Goal: Information Seeking & Learning: Learn about a topic

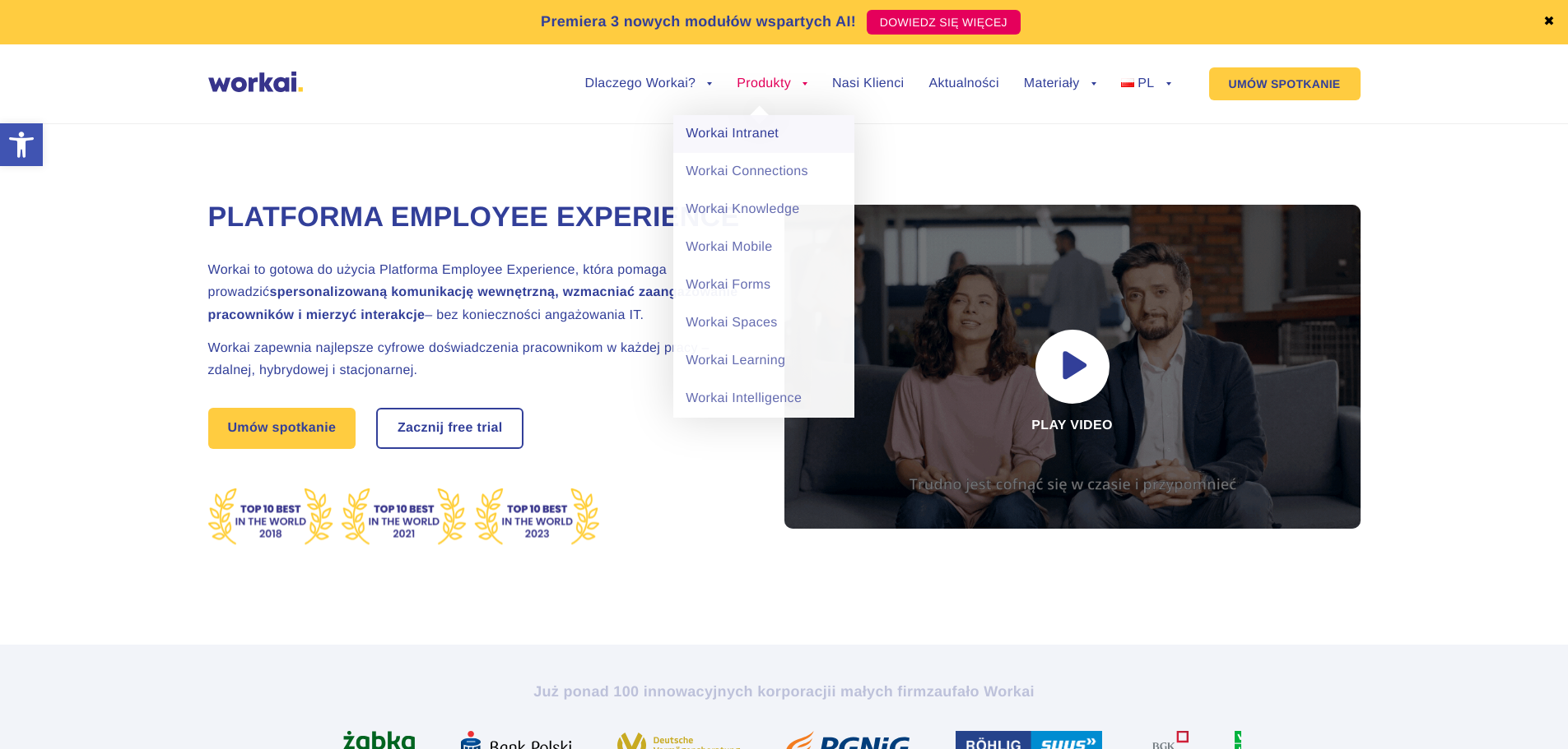
click at [779, 130] on link "Workai Intranet" at bounding box center [763, 134] width 181 height 38
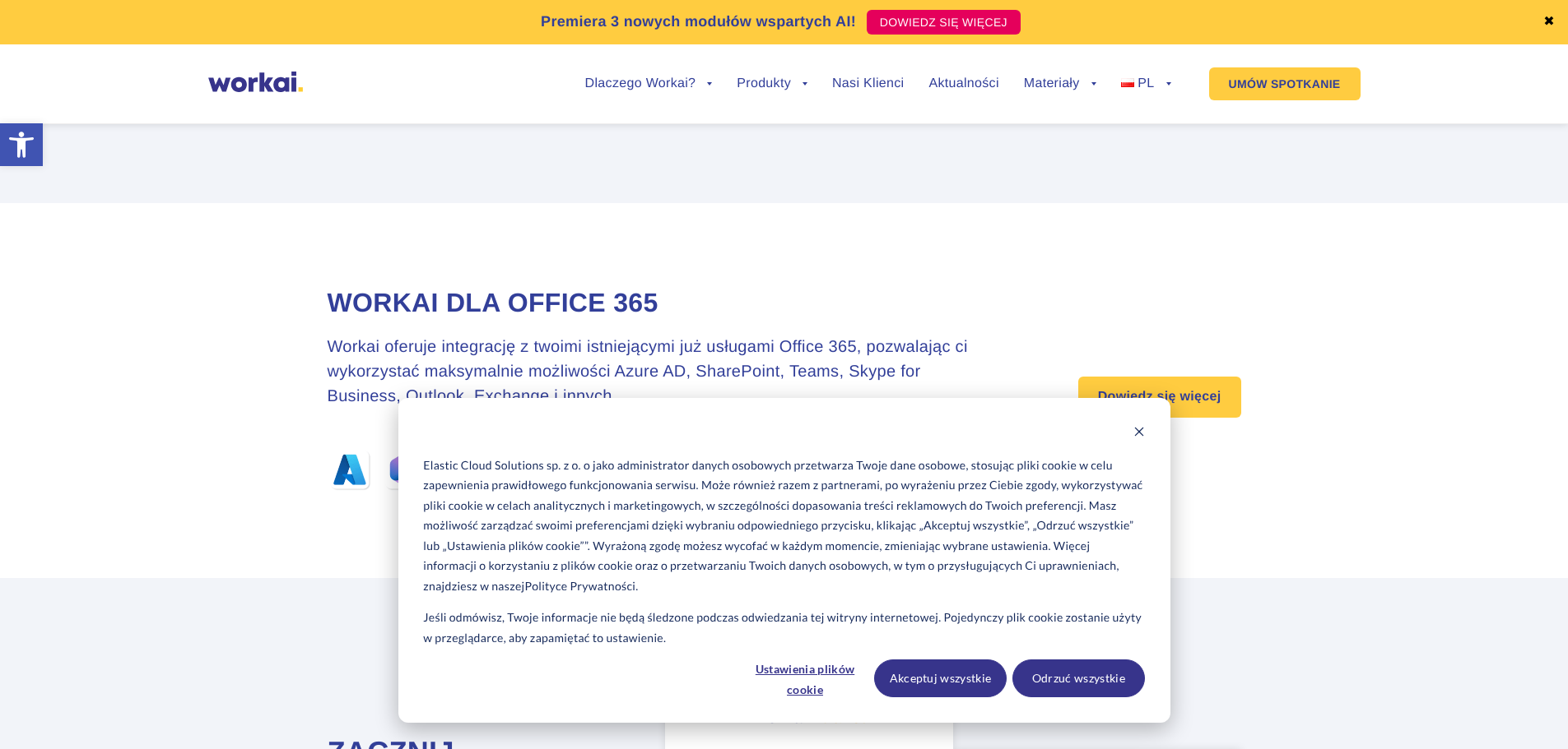
scroll to position [5345, 0]
click at [1034, 681] on button "Odrzuć wszystkie" at bounding box center [1079, 679] width 133 height 38
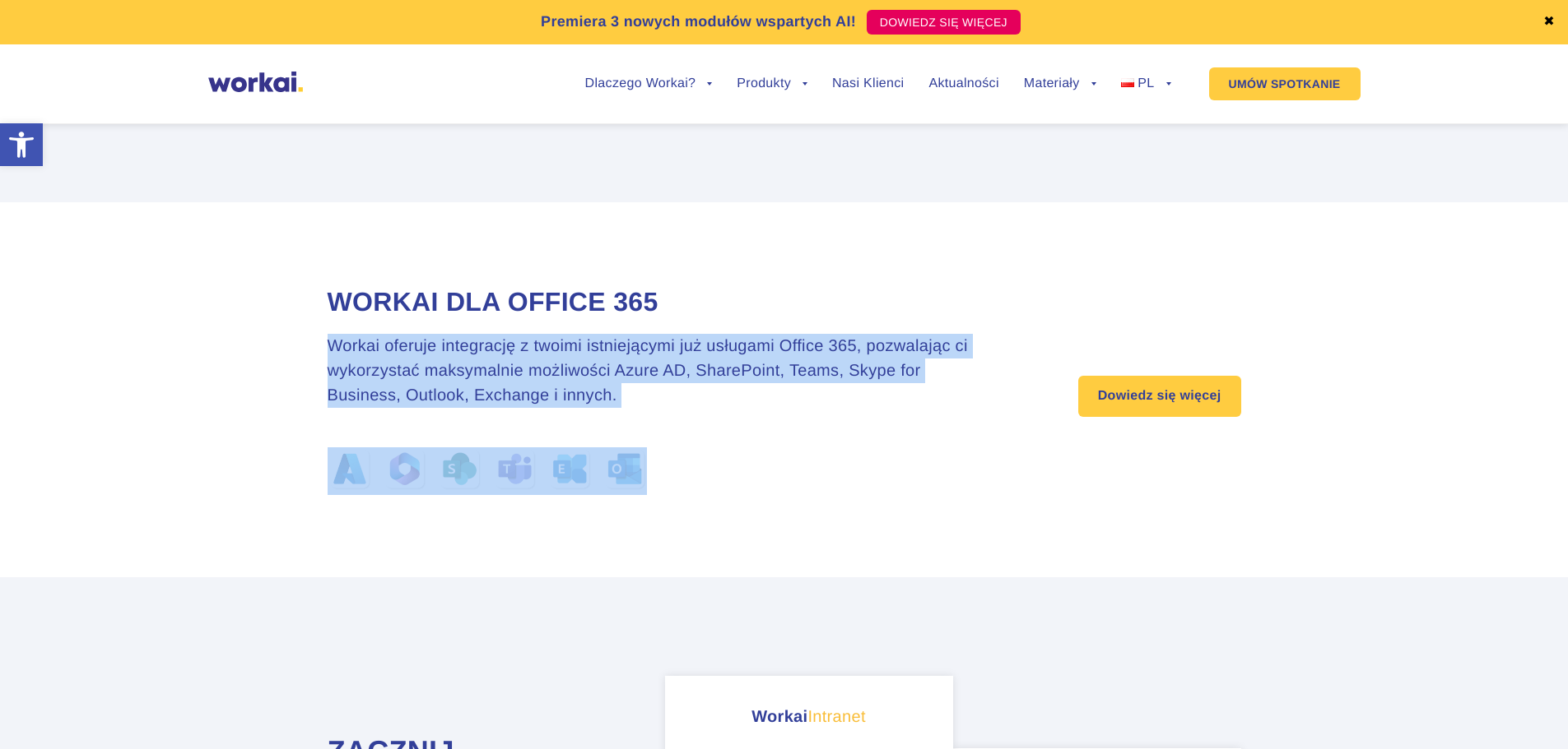
drag, startPoint x: 301, startPoint y: 357, endPoint x: 792, endPoint y: 426, distance: 495.8
click at [792, 426] on section "Workai dla Office 365 Workai oferuje integrację z twoimi istniejącymi już usług…" at bounding box center [784, 390] width 1568 height 375
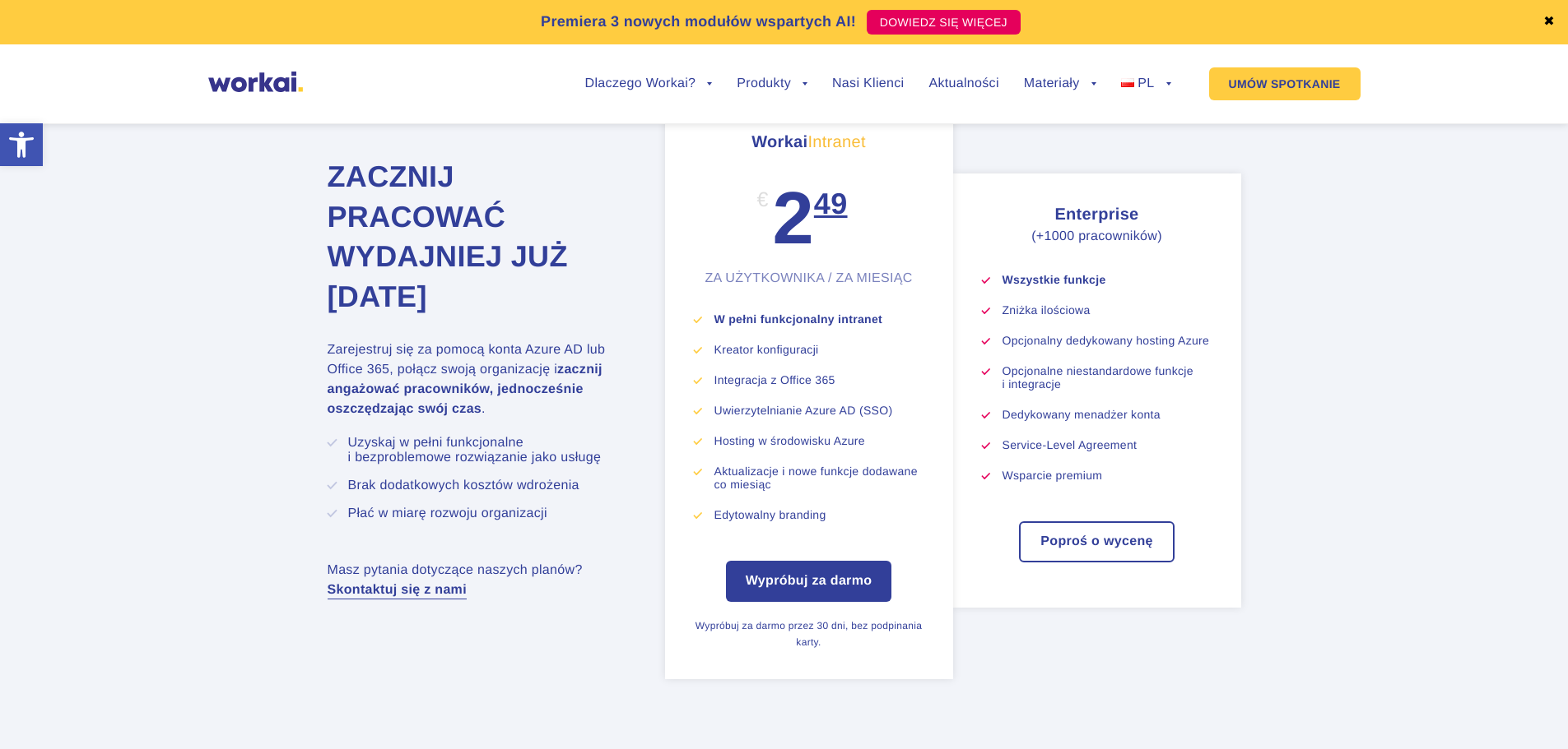
scroll to position [5921, 0]
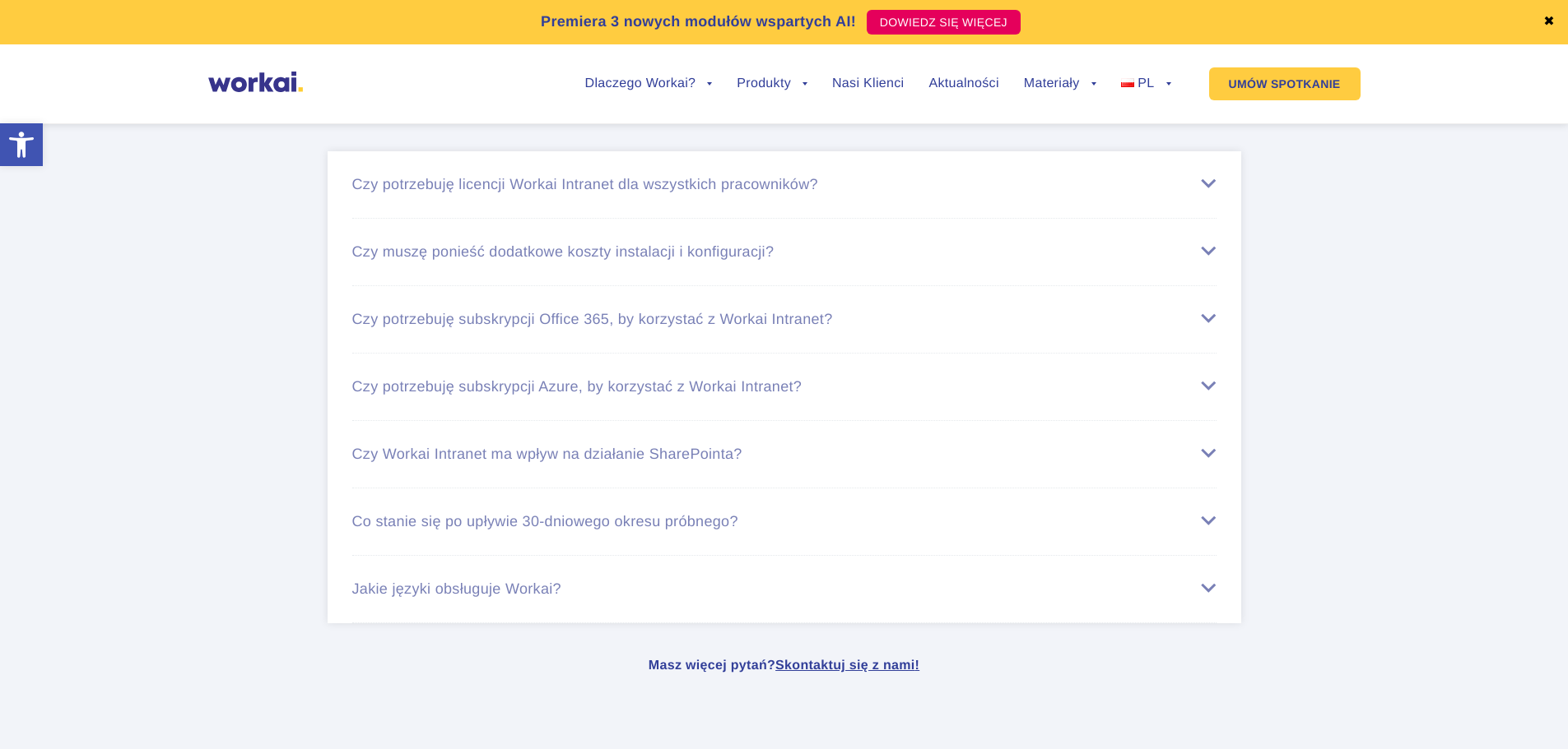
click at [705, 193] on div "Czy potrzebuję licencji Workai Intranet dla wszystkich pracowników?" at bounding box center [784, 184] width 864 height 17
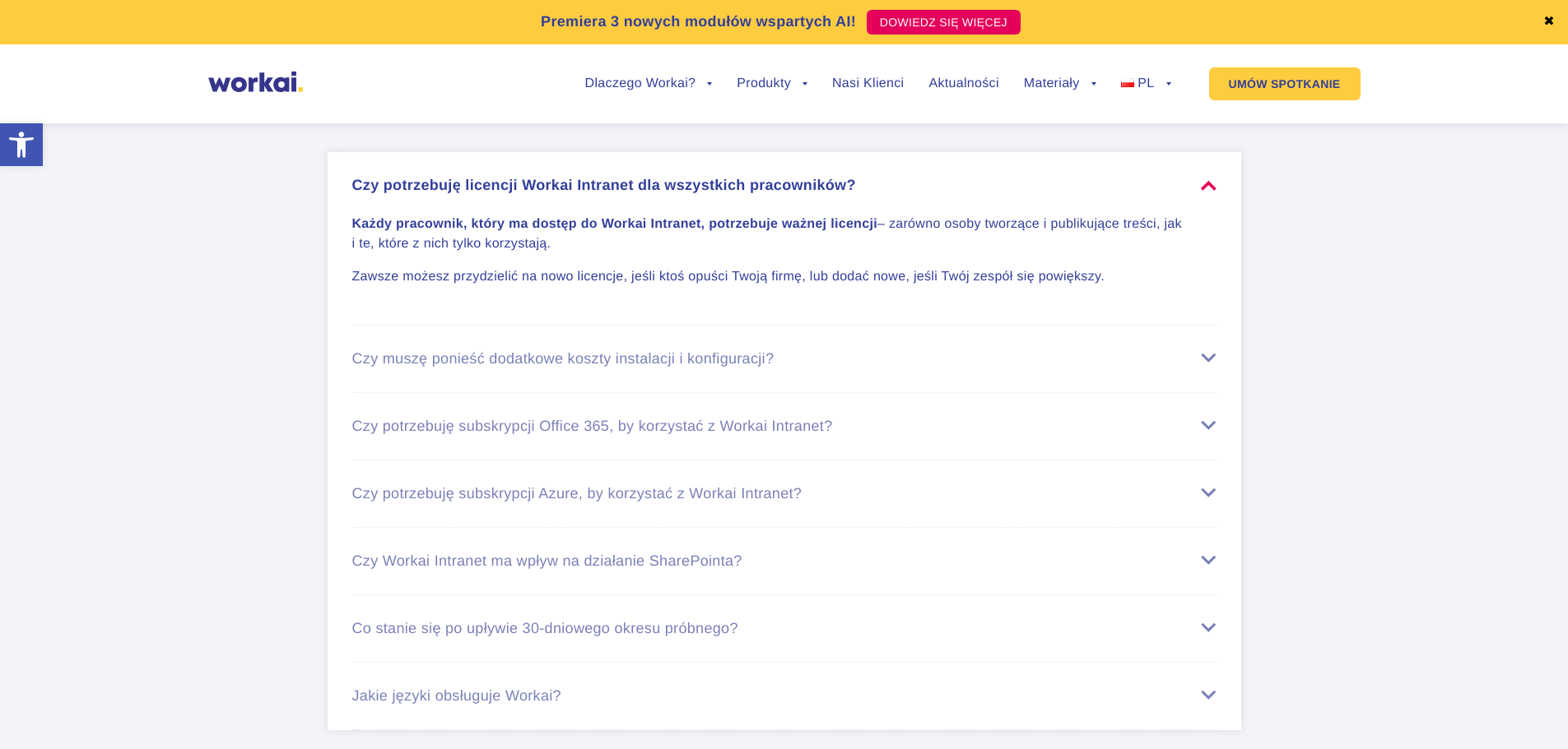
click at [727, 368] on div "Czy muszę ponieść dodatkowe koszty instalacji i konfiguracji?" at bounding box center [784, 358] width 864 height 17
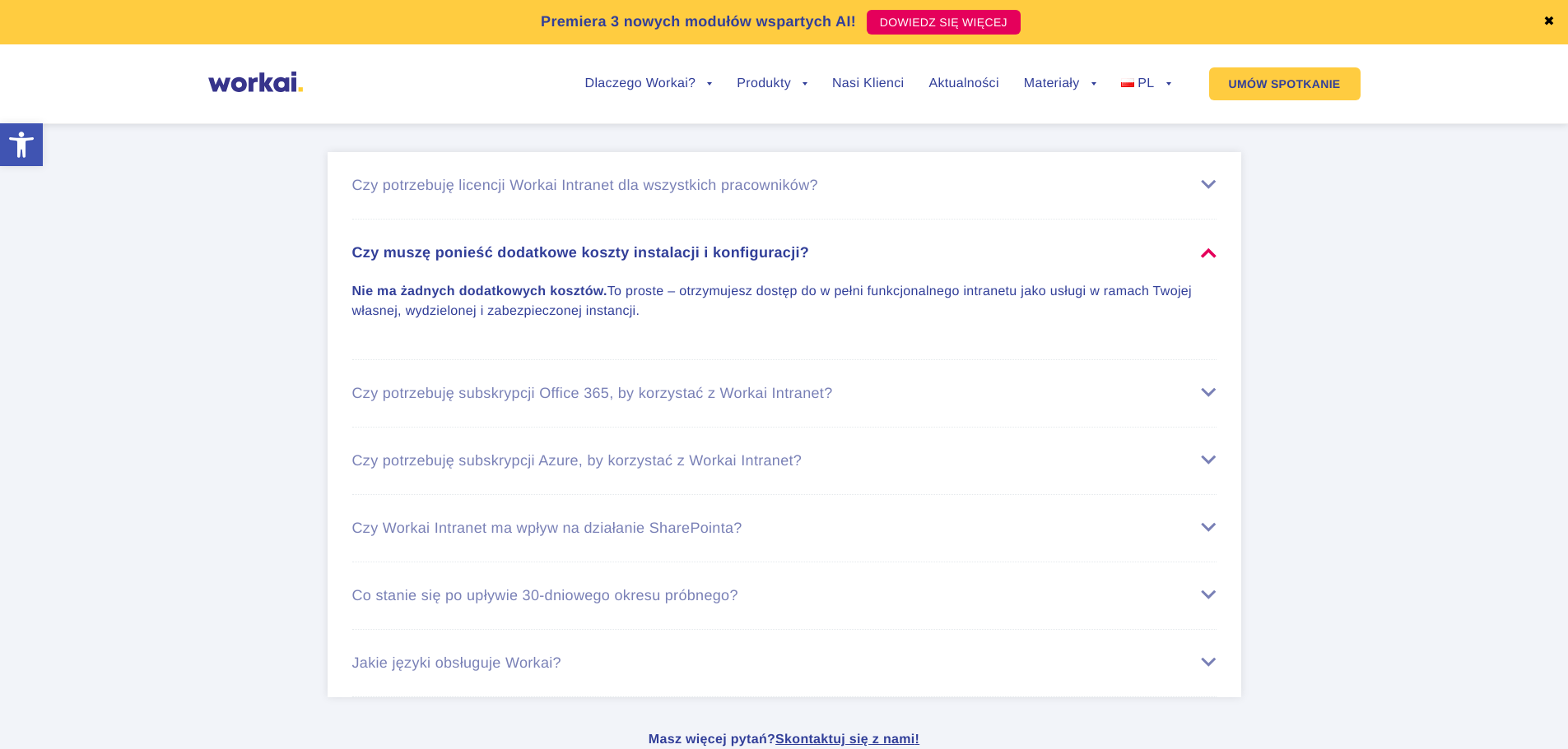
click at [799, 403] on div "Czy potrzebuję subskrypcji Office 365, by korzystać z Workai Intranet?" at bounding box center [784, 393] width 864 height 17
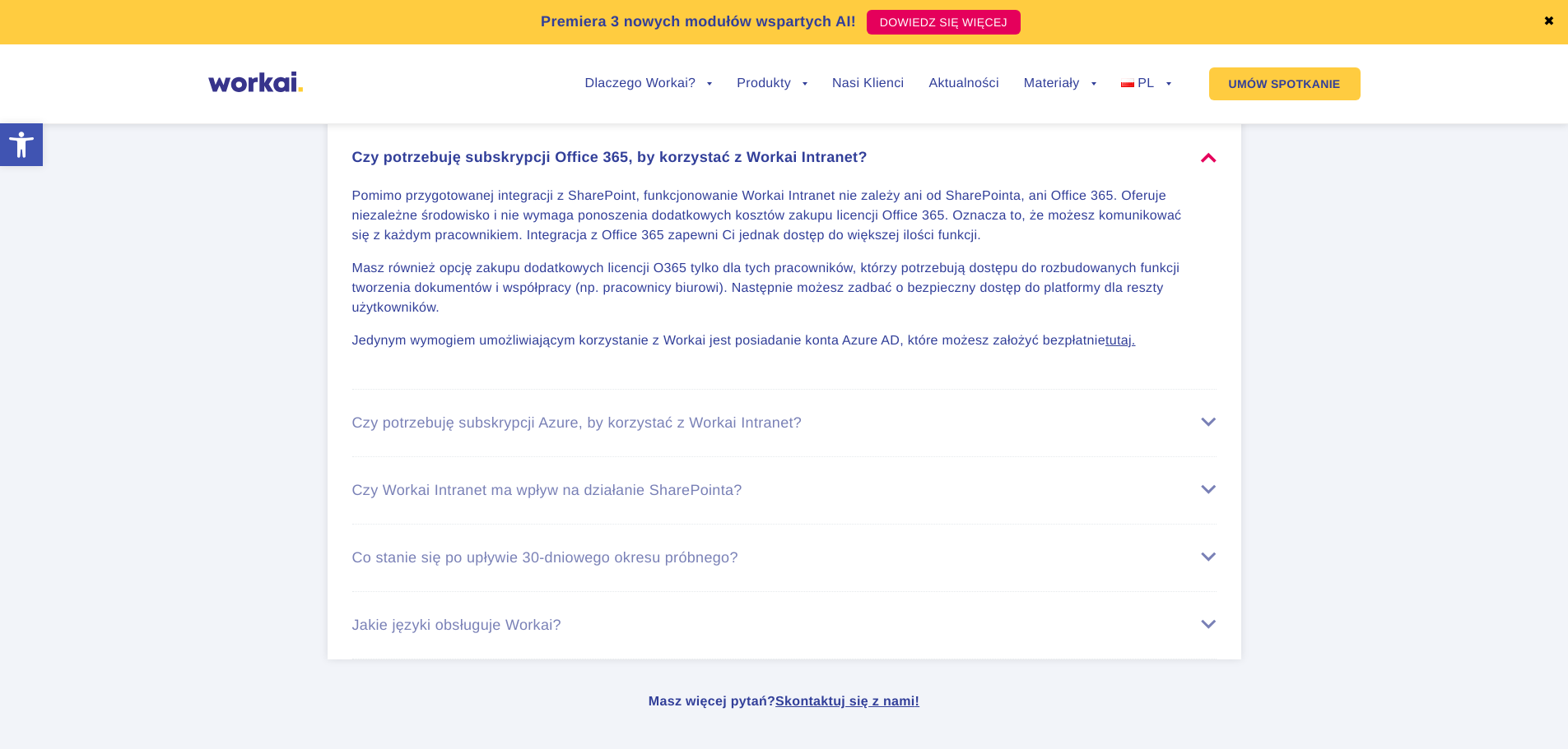
scroll to position [6825, 0]
click at [747, 427] on div "Czy potrzebuję subskrypcji Azure, by korzystać z Workai Intranet?" at bounding box center [784, 421] width 864 height 17
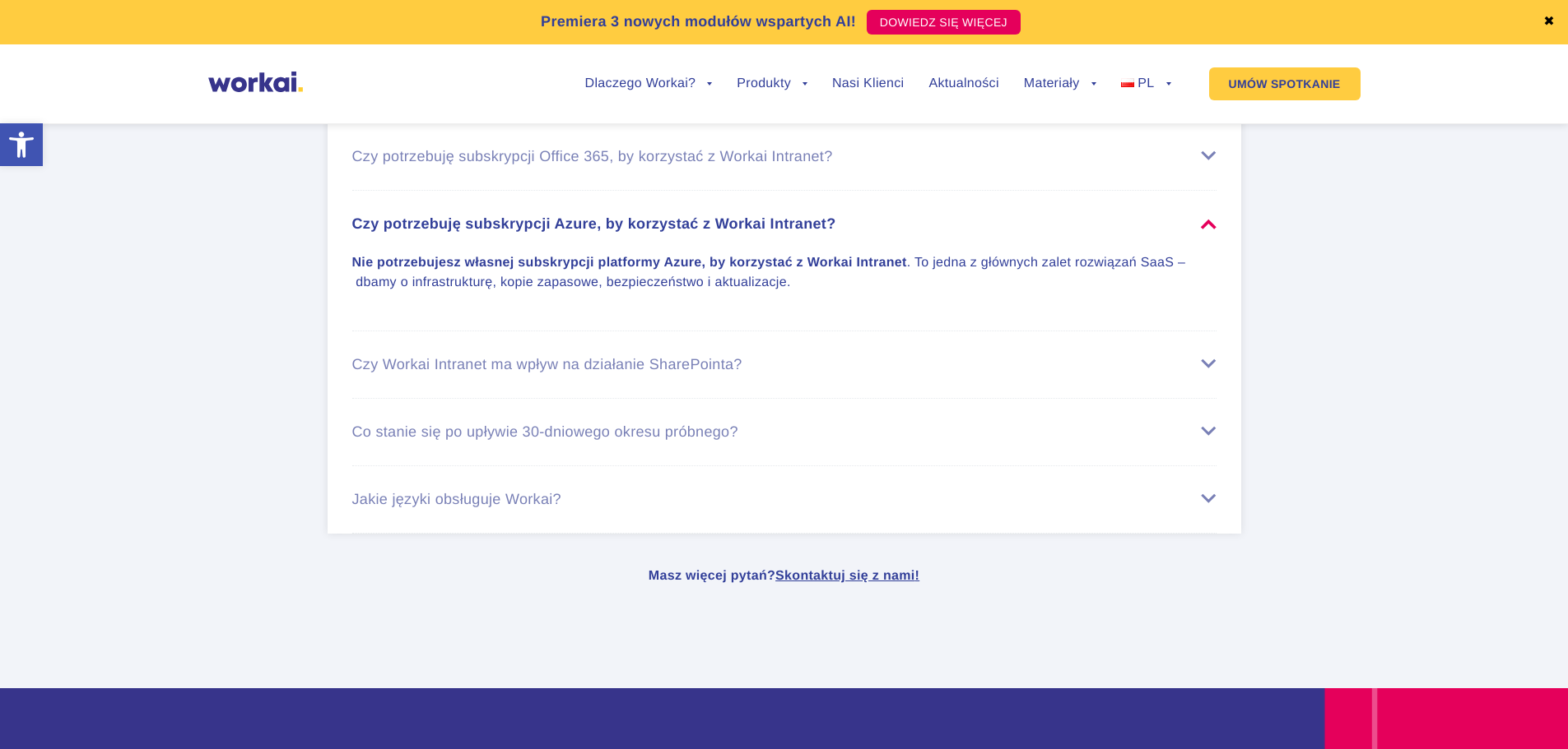
click at [722, 368] on div "Czy Workai Intranet ma wpływ na działanie SharePointa?" at bounding box center [784, 364] width 864 height 17
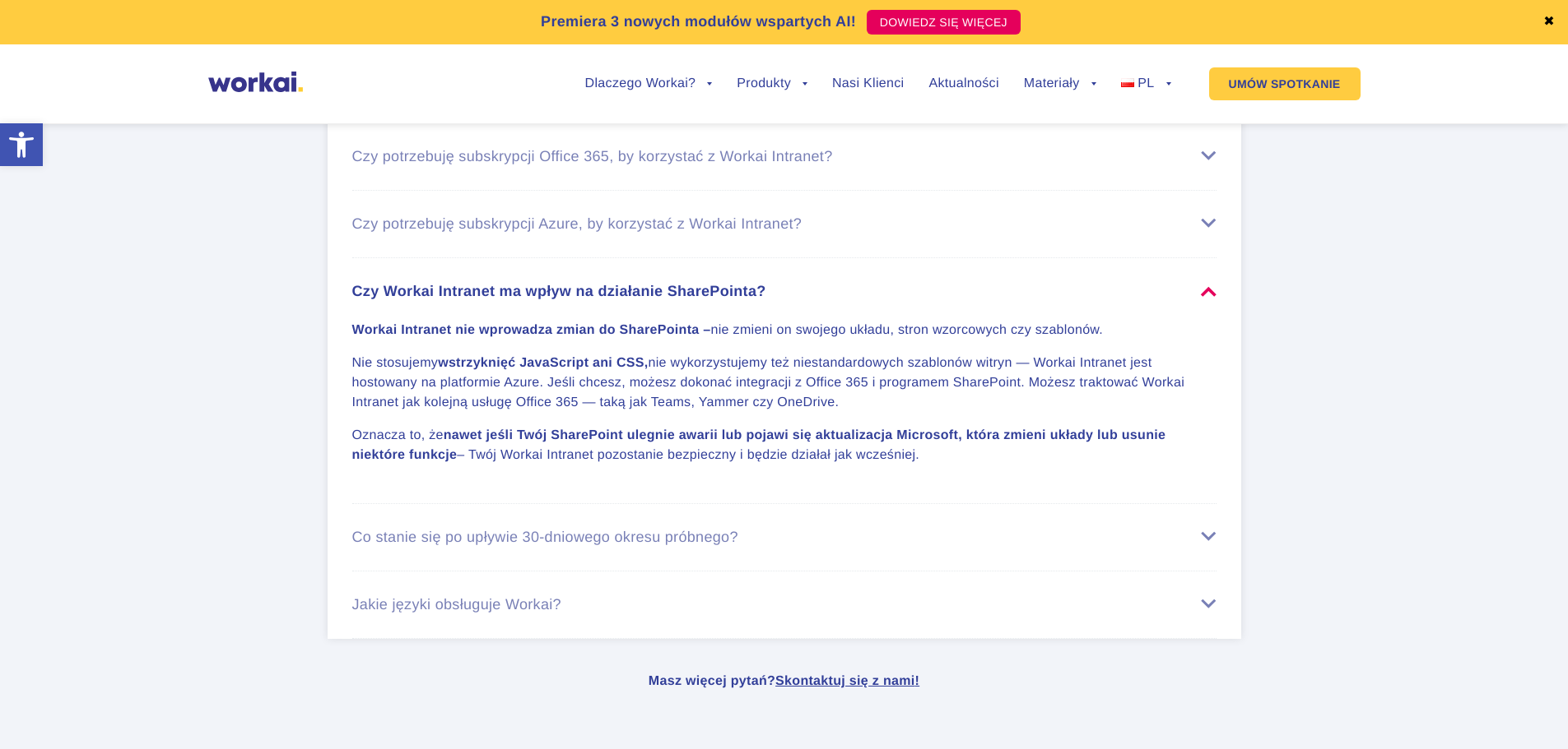
click at [689, 558] on li "Co stanie się po upływie 30-dniowego okresu próbnego? Aby móc dalej korzystać z…" at bounding box center [784, 538] width 864 height 67
click at [683, 546] on div "Co stanie się po upływie 30-dniowego okresu próbnego?" at bounding box center [784, 537] width 864 height 17
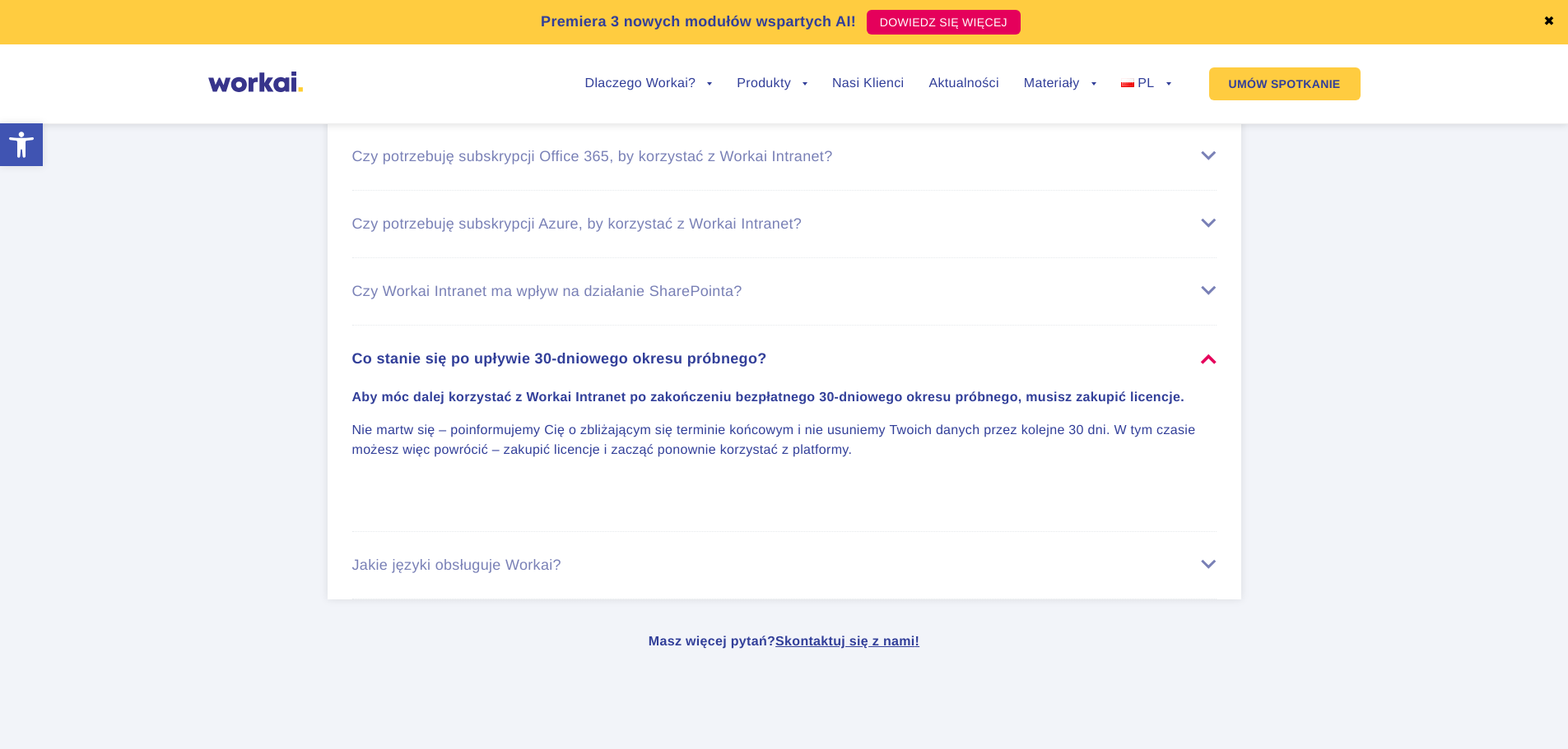
click at [700, 560] on li "Jakie języki obsługuje Workai? Obecnie możesz korzystać z Workai w wersjach: po…" at bounding box center [784, 566] width 864 height 67
click at [520, 562] on li "Jakie języki obsługuje Workai? Obecnie możesz korzystać z Workai w wersjach: po…" at bounding box center [784, 566] width 864 height 67
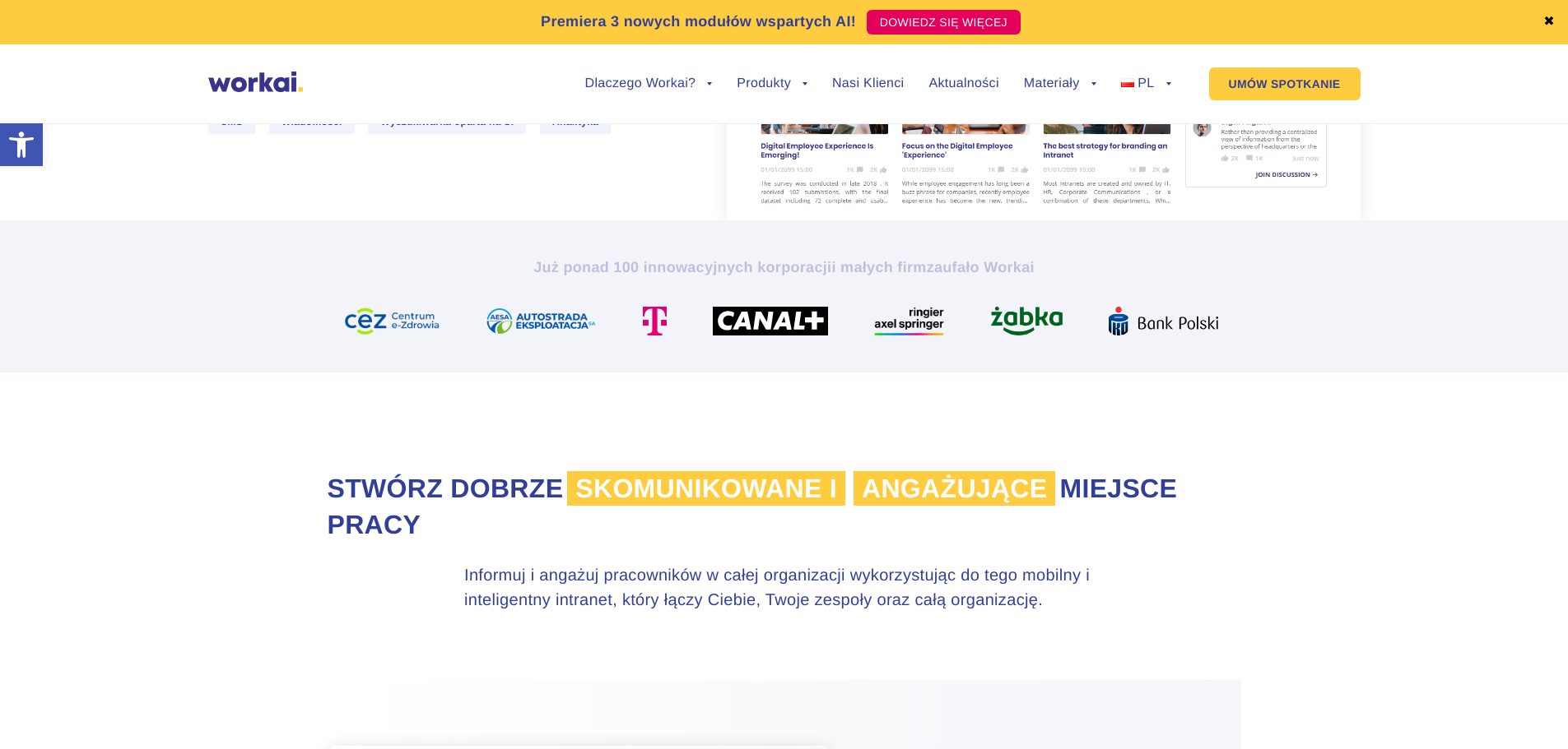
scroll to position [0, 0]
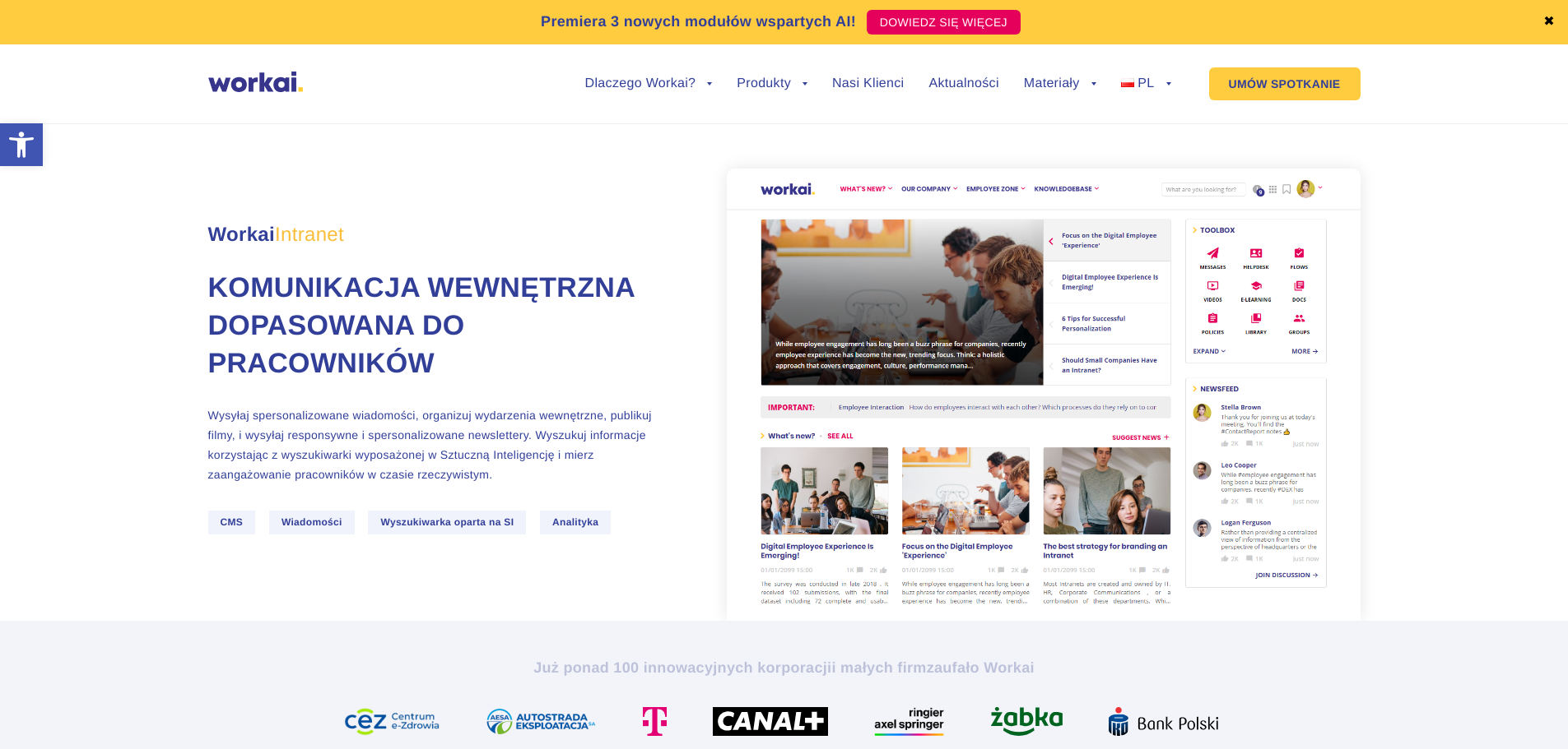
click at [245, 77] on img at bounding box center [255, 81] width 95 height 21
